Goal: Task Accomplishment & Management: Manage account settings

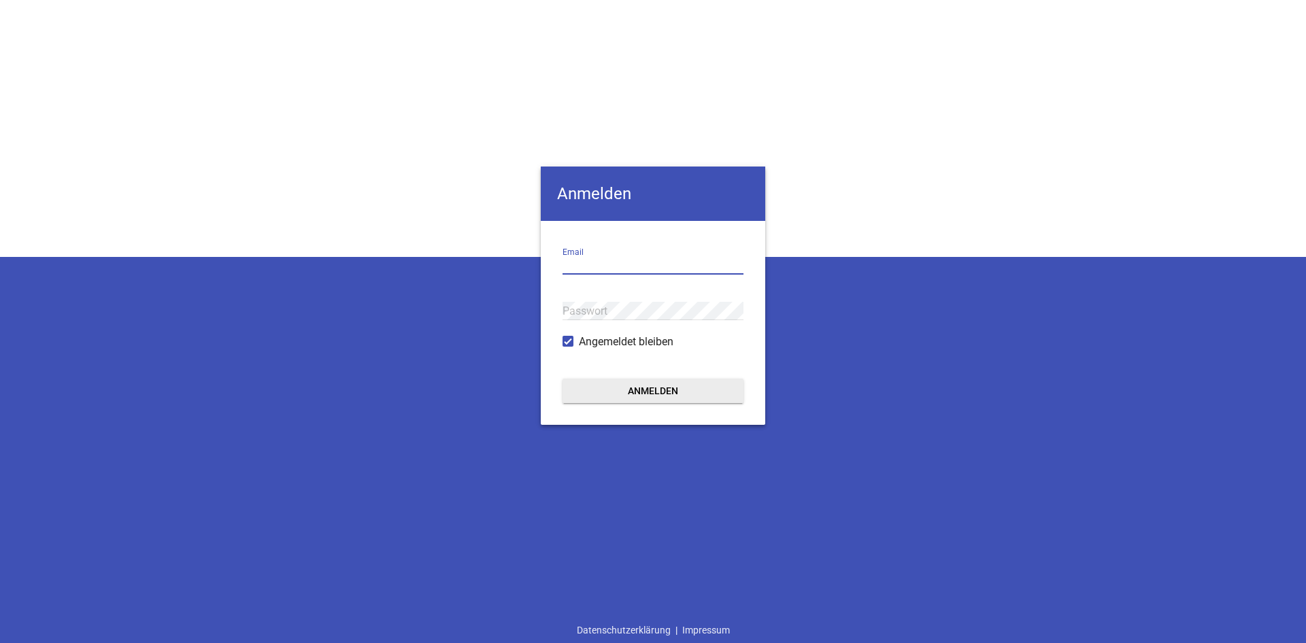
click at [592, 265] on input "email" at bounding box center [653, 265] width 181 height 18
type input "[EMAIL_ADDRESS][DOMAIN_NAME]"
click at [640, 378] on form "[EMAIL_ADDRESS][DOMAIN_NAME] Email Passwort Angemeldet bleiben Anmelden" at bounding box center [653, 323] width 224 height 204
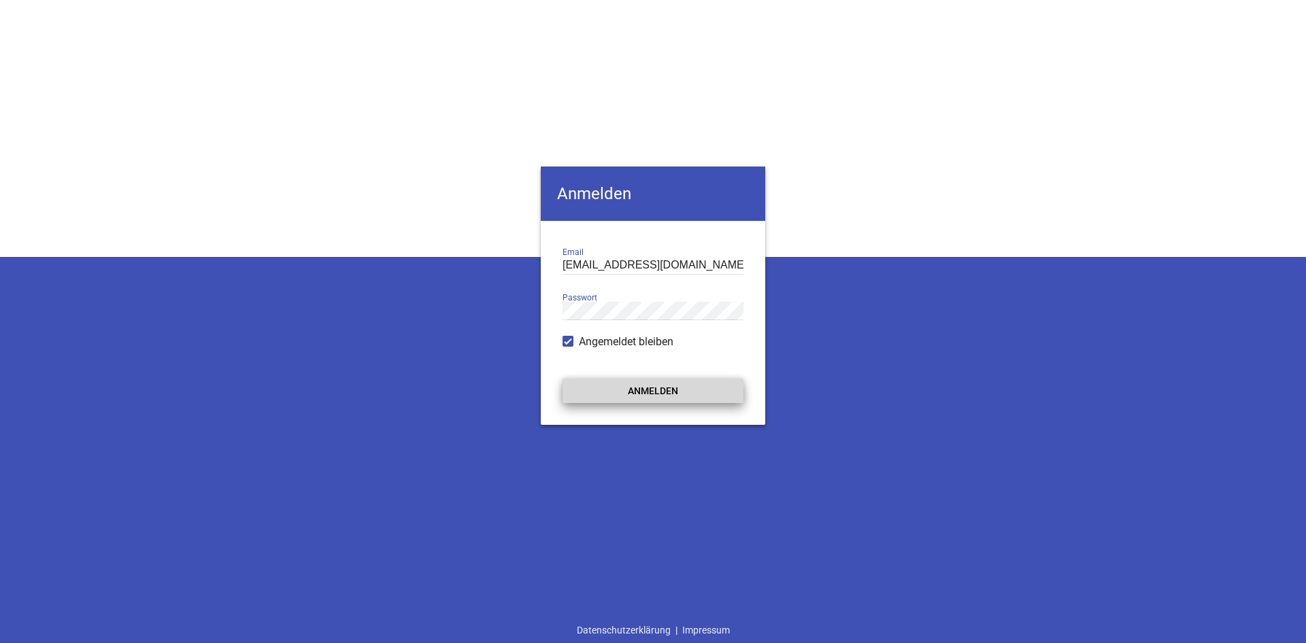
click at [637, 390] on button "Anmelden" at bounding box center [653, 391] width 181 height 24
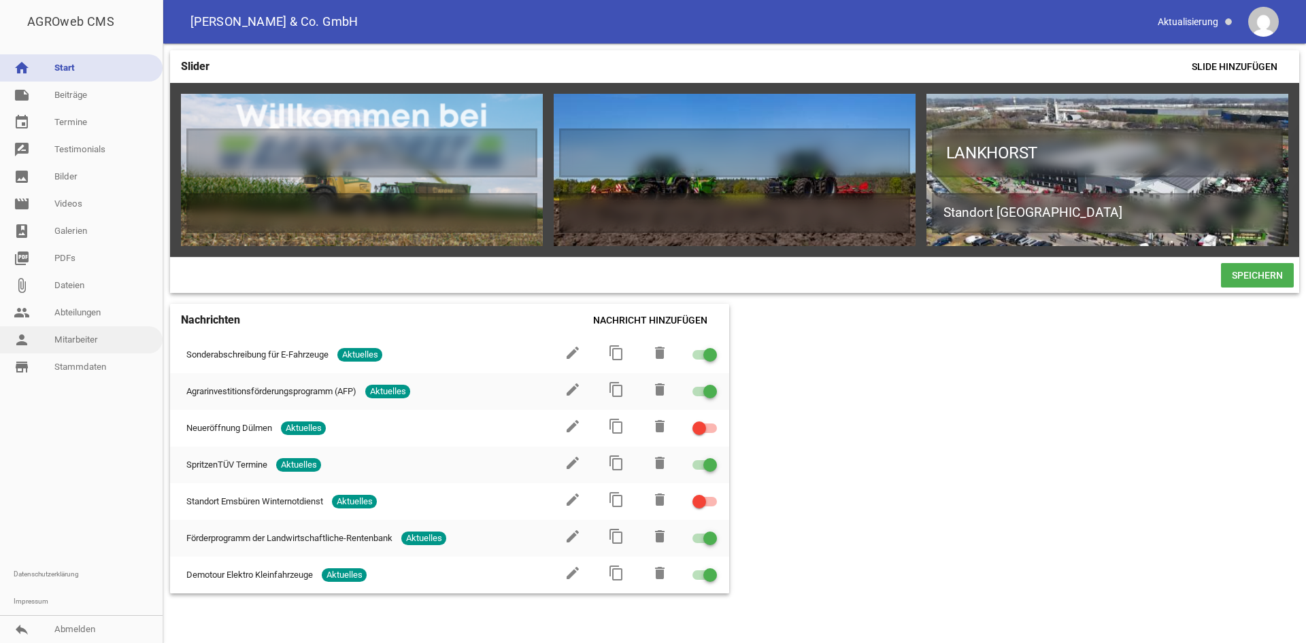
click at [86, 344] on link "person Mitarbeiter" at bounding box center [81, 339] width 163 height 27
